Goal: Check status

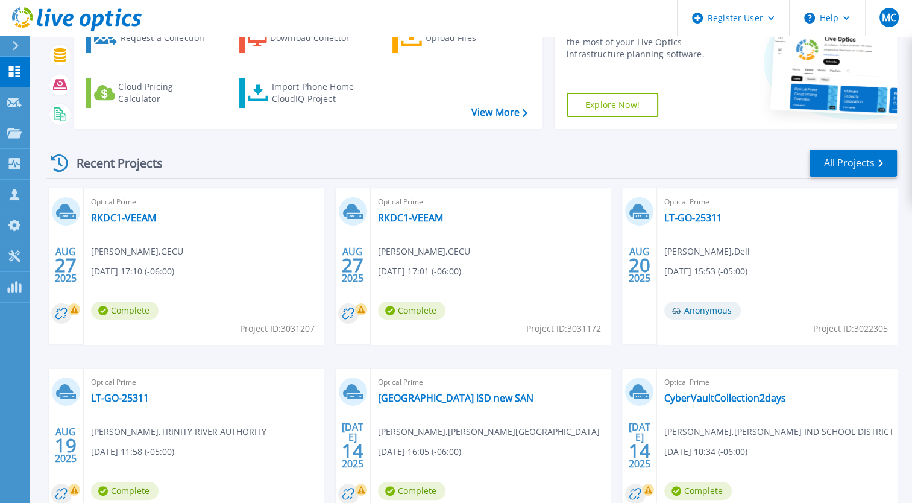
scroll to position [134, 0]
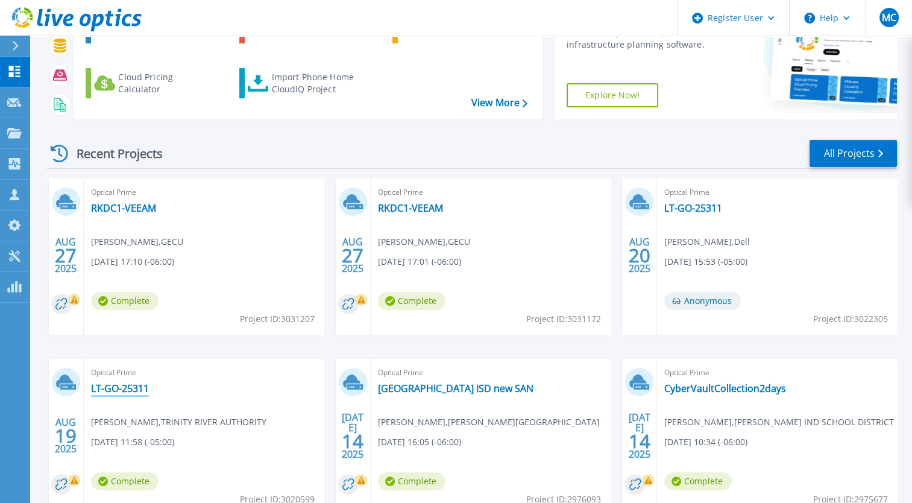
click at [111, 385] on link "LT-GO-25311" at bounding box center [120, 388] width 58 height 12
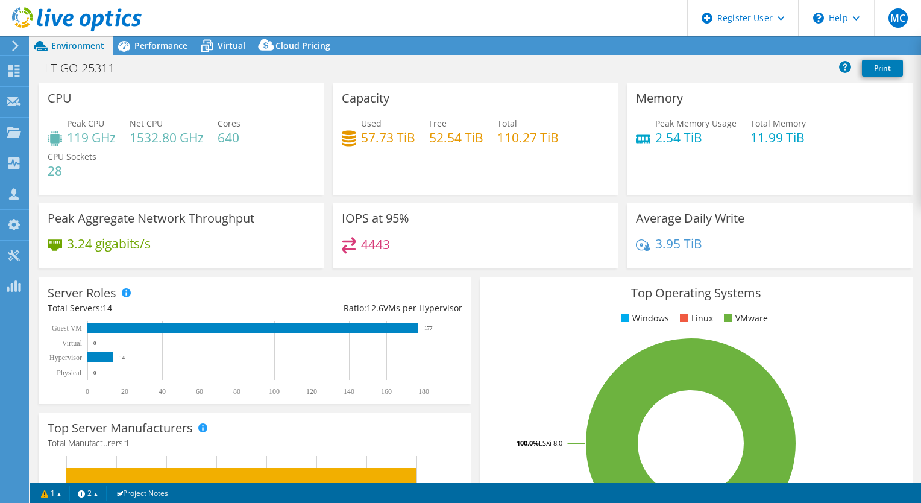
select select "USD"
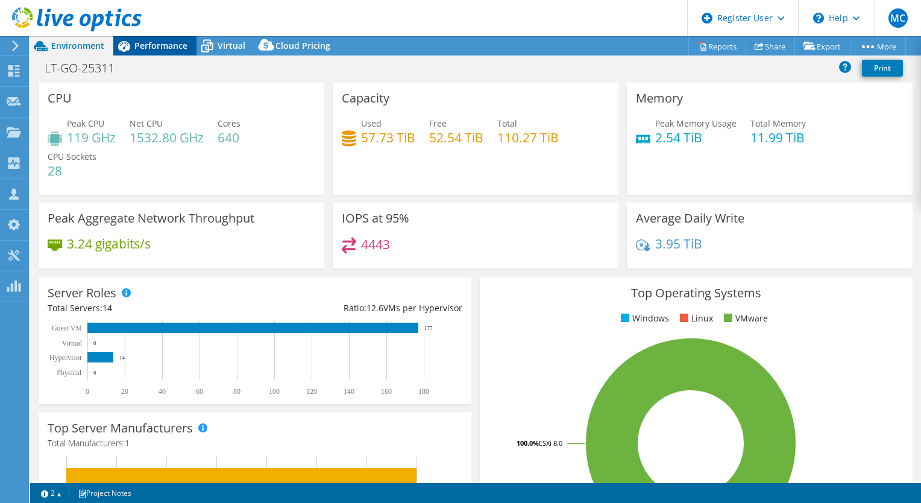
click at [160, 40] on span "Performance" at bounding box center [160, 45] width 53 height 11
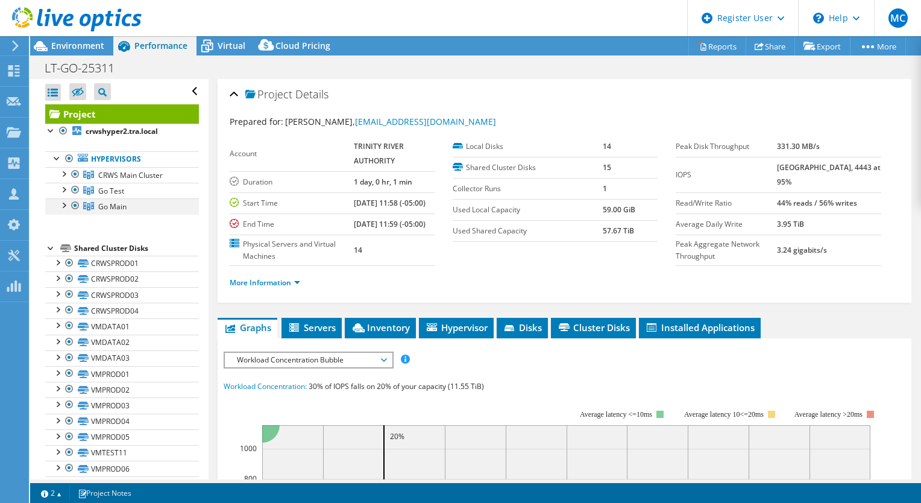
click at [62, 204] on div at bounding box center [63, 204] width 12 height 12
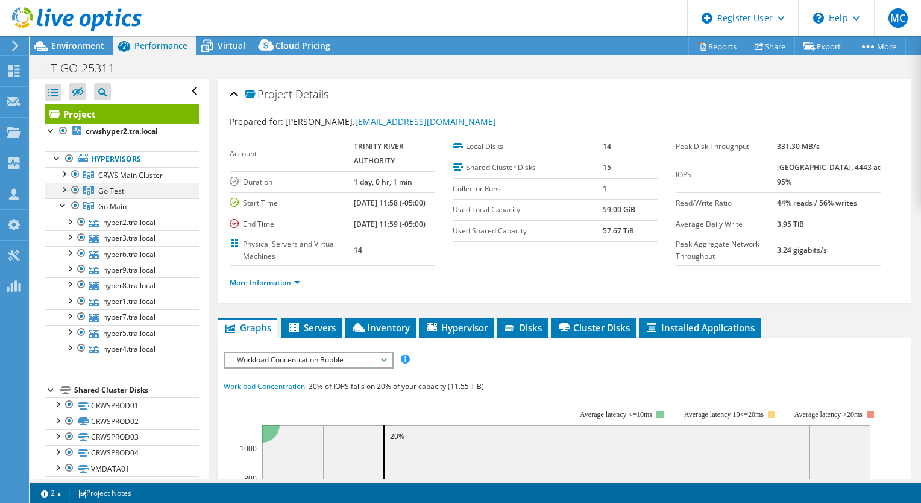
click at [63, 192] on div at bounding box center [63, 189] width 12 height 12
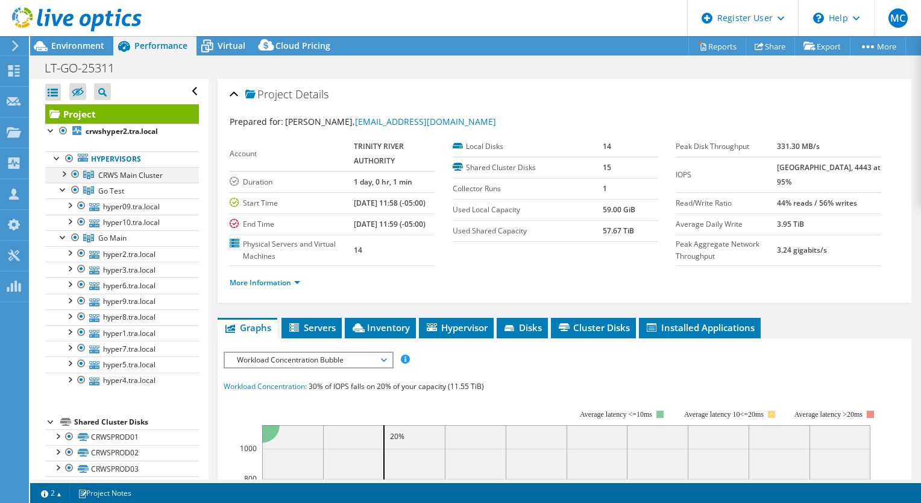
click at [63, 170] on div at bounding box center [63, 173] width 12 height 12
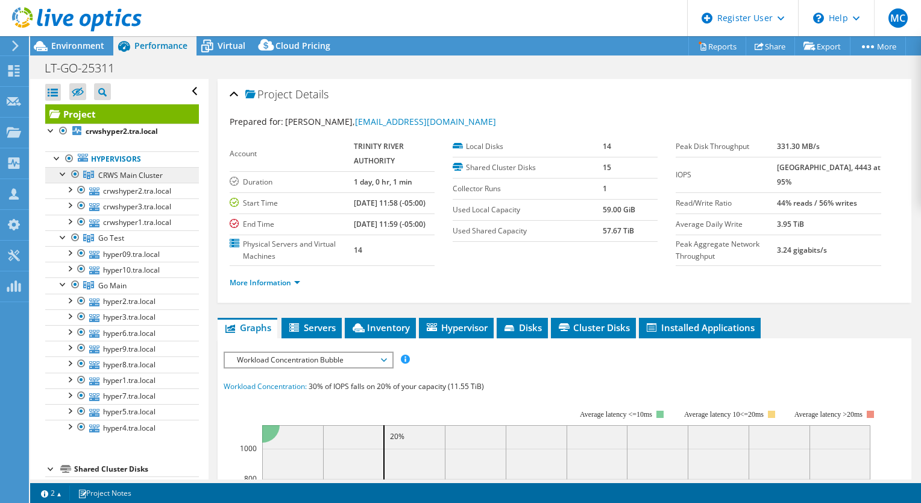
click at [147, 176] on span "CRWS Main Cluster" at bounding box center [130, 175] width 65 height 10
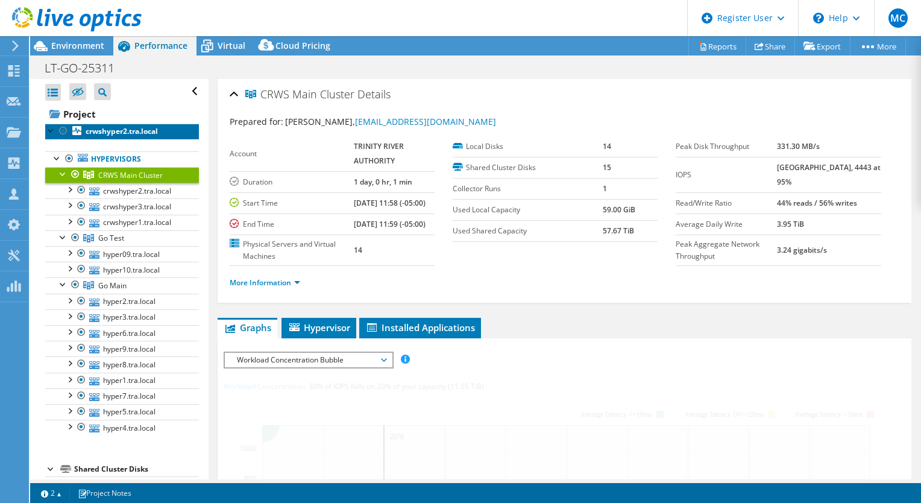
click at [145, 133] on b "crwshyper2.tra.local" at bounding box center [122, 131] width 72 height 10
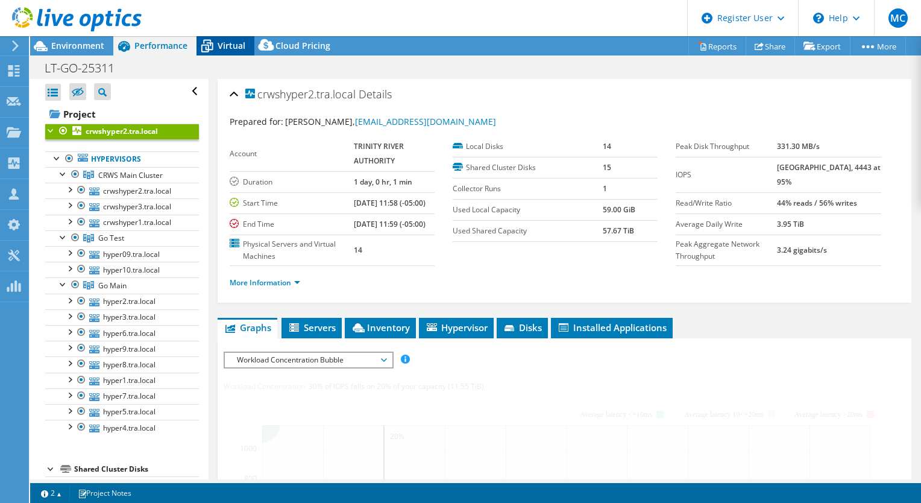
click at [229, 45] on span "Virtual" at bounding box center [232, 45] width 28 height 11
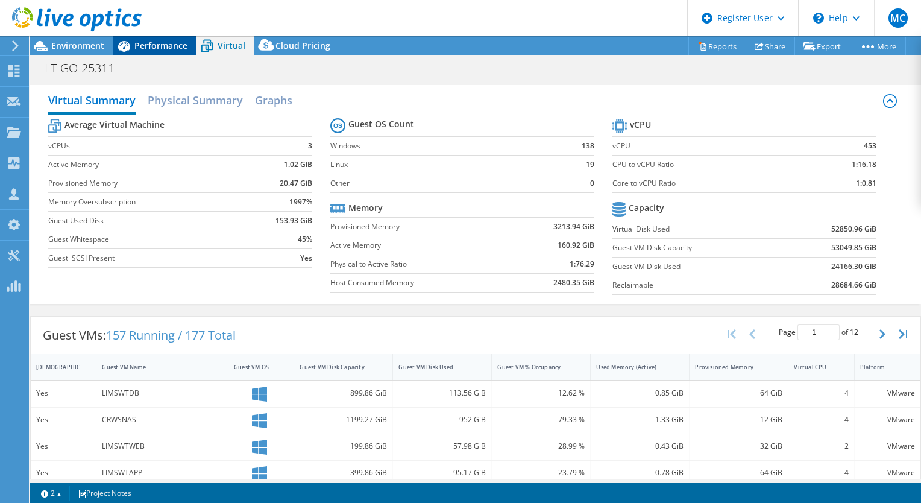
click at [150, 46] on span "Performance" at bounding box center [160, 45] width 53 height 11
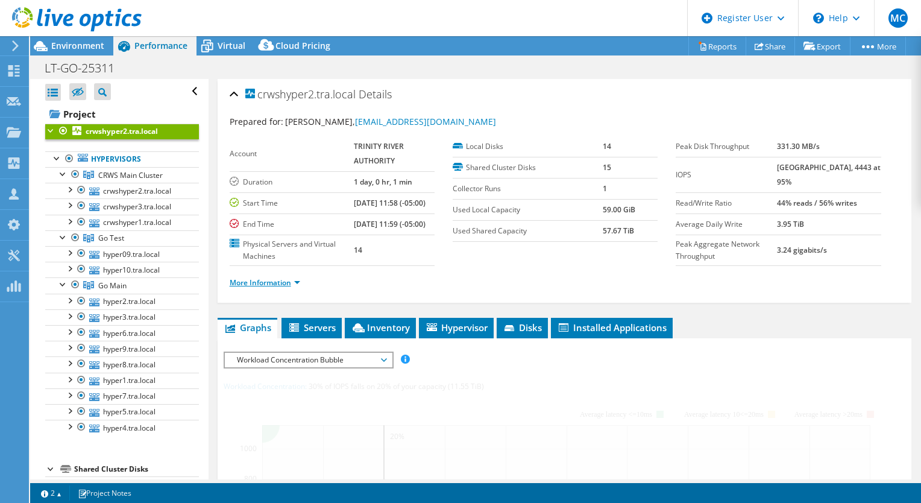
click at [235, 288] on link "More Information" at bounding box center [265, 282] width 71 height 10
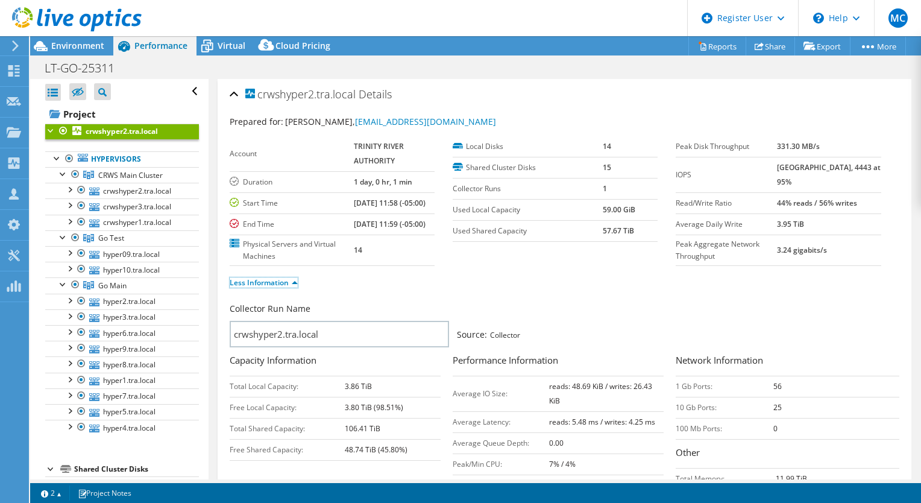
scroll to position [350, 0]
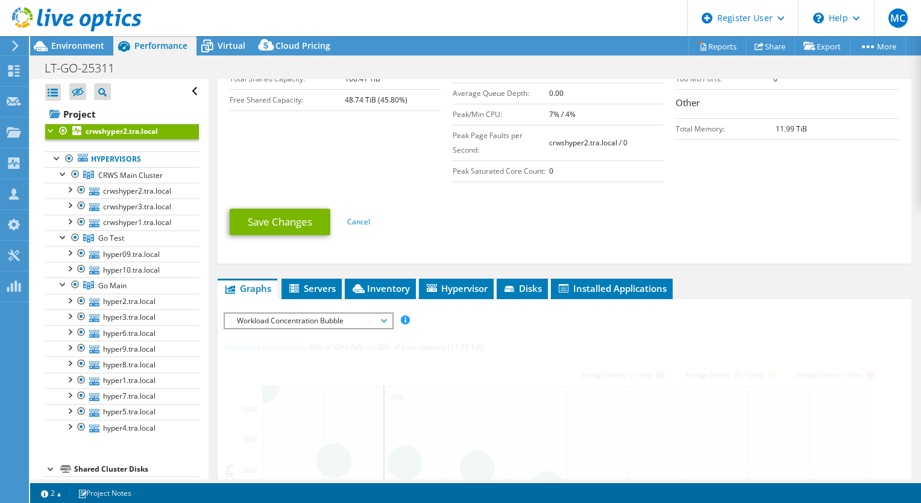
click at [268, 328] on span "Workload Concentration Bubble" at bounding box center [308, 321] width 155 height 14
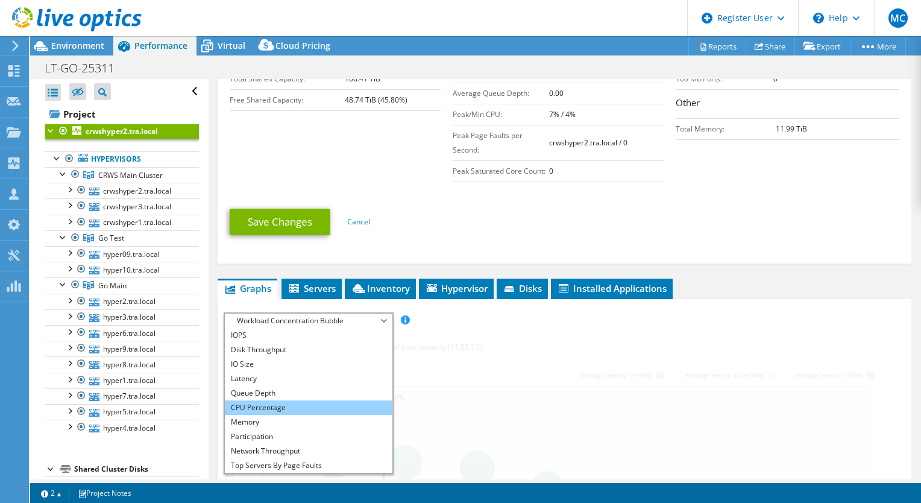
click at [289, 415] on li "CPU Percentage" at bounding box center [308, 407] width 167 height 14
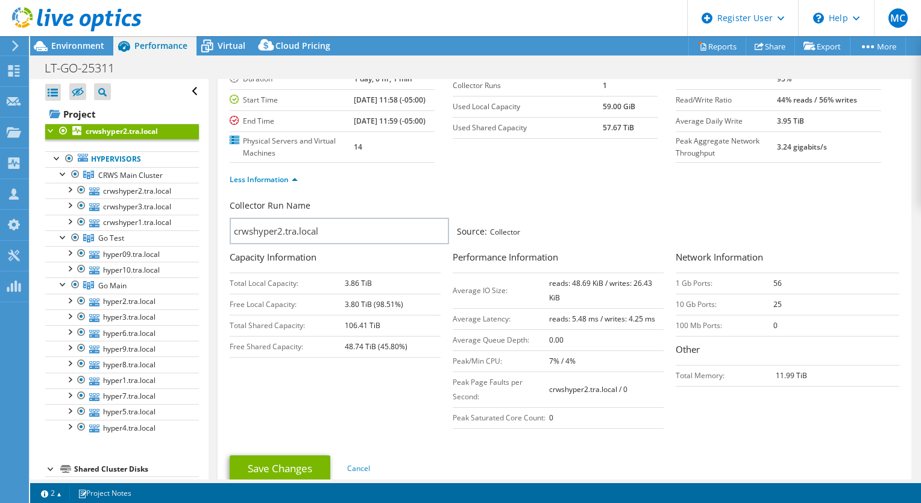
scroll to position [121, 0]
